Goal: Obtain resource: Download file/media

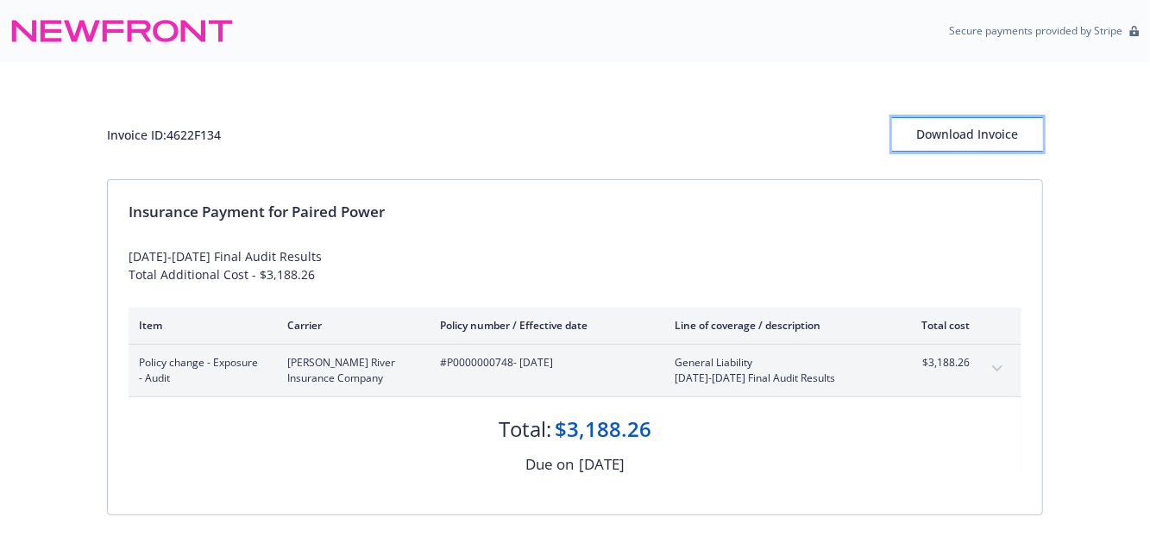
click at [988, 135] on div "Download Invoice" at bounding box center [967, 134] width 151 height 33
click at [181, 375] on span "Policy change - Exposure - Audit" at bounding box center [199, 370] width 121 height 31
drag, startPoint x: 172, startPoint y: 374, endPoint x: 139, endPoint y: 358, distance: 37.4
click at [139, 358] on span "Policy change - Exposure - Audit" at bounding box center [199, 370] width 121 height 31
copy span "Policy change - Exposure - Audit"
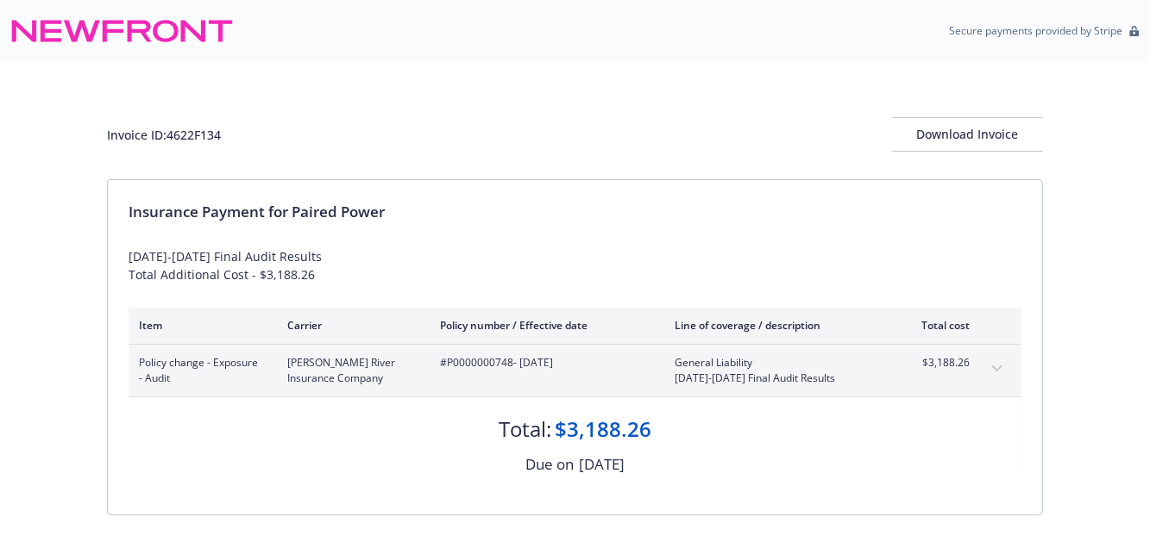
click at [557, 360] on span "#P0000000748 - 05/01/2024" at bounding box center [543, 363] width 207 height 16
drag, startPoint x: 574, startPoint y: 360, endPoint x: 442, endPoint y: 360, distance: 132.0
click at [442, 360] on span "#P0000000748 - 05/01/2024" at bounding box center [543, 363] width 207 height 16
copy span "#P0000000748 - 05/01/2024"
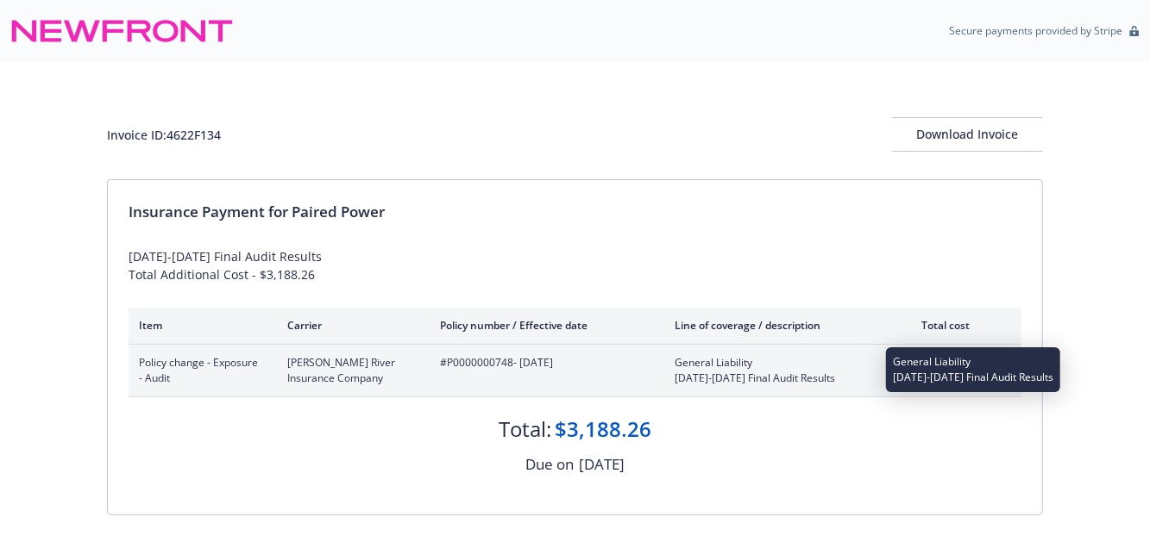
click at [814, 377] on span "[DATE]-[DATE] Final Audit Results" at bounding box center [775, 379] width 203 height 16
click at [683, 365] on span "General Liability" at bounding box center [775, 363] width 203 height 16
drag, startPoint x: 767, startPoint y: 379, endPoint x: 683, endPoint y: 369, distance: 84.3
click at [683, 369] on div "General Liability 2024-2025 Final Audit Results" at bounding box center [775, 370] width 203 height 31
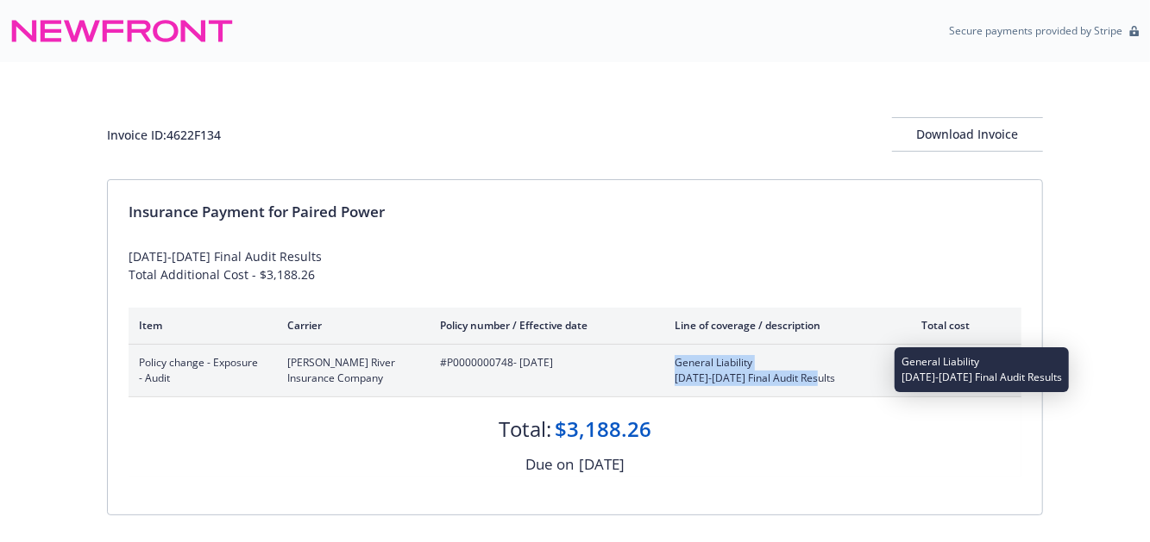
drag, startPoint x: 819, startPoint y: 377, endPoint x: 661, endPoint y: 361, distance: 159.4
click at [661, 361] on div "Policy change - Exposure - Audit James River Insurance Company #P0000000748 - 0…" at bounding box center [554, 370] width 831 height 31
copy div "General Liability 2024-2025 Final Audit Results"
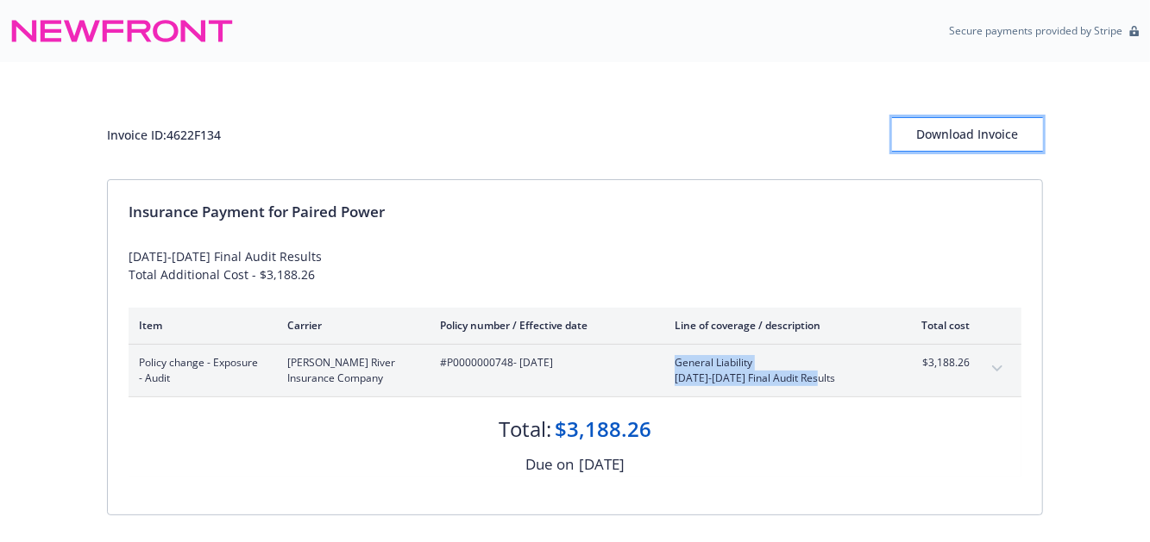
click at [982, 133] on div "Download Invoice" at bounding box center [967, 134] width 151 height 33
click at [1004, 138] on div "Download Invoice" at bounding box center [967, 134] width 151 height 33
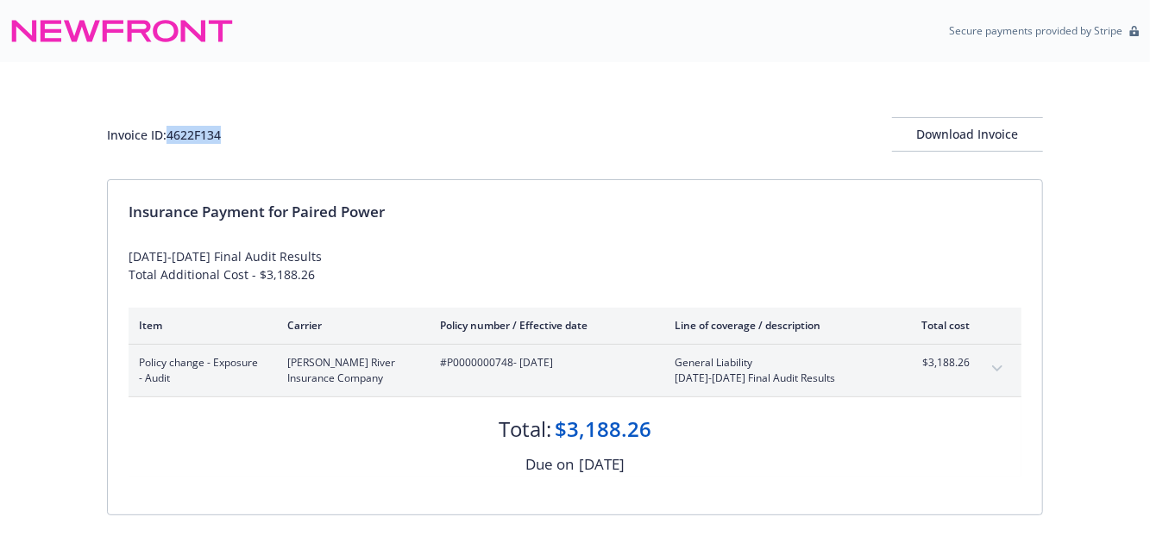
drag, startPoint x: 226, startPoint y: 134, endPoint x: 171, endPoint y: 131, distance: 55.3
click at [171, 131] on div "Invoice ID: 4622F134 Download Invoice" at bounding box center [575, 134] width 936 height 34
copy div "4622F134"
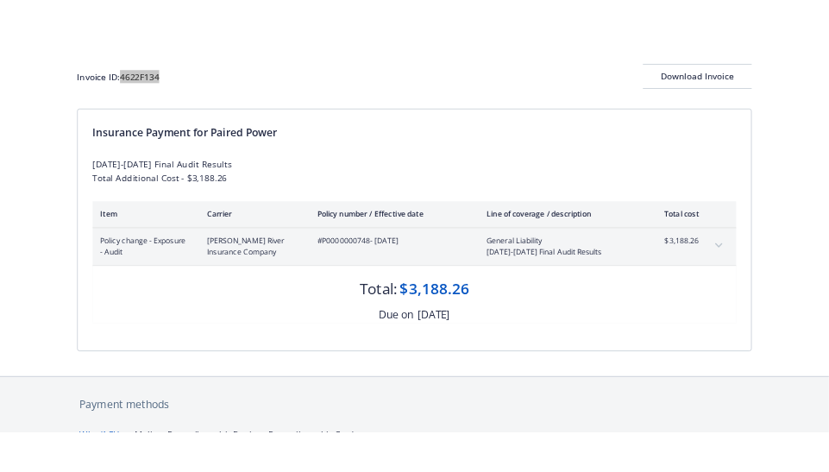
scroll to position [115, 0]
